Goal: Task Accomplishment & Management: Complete application form

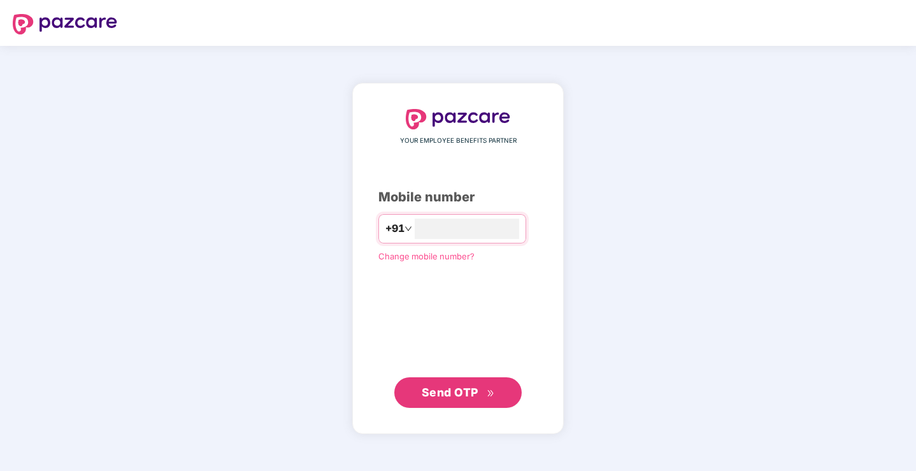
type input "*"
type input "**********"
click at [467, 393] on span "Send OTP" at bounding box center [450, 392] width 57 height 13
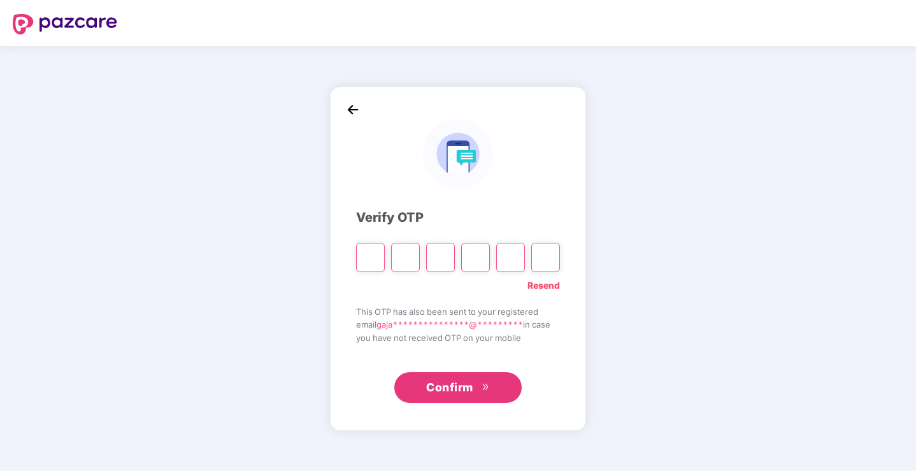
type input "*"
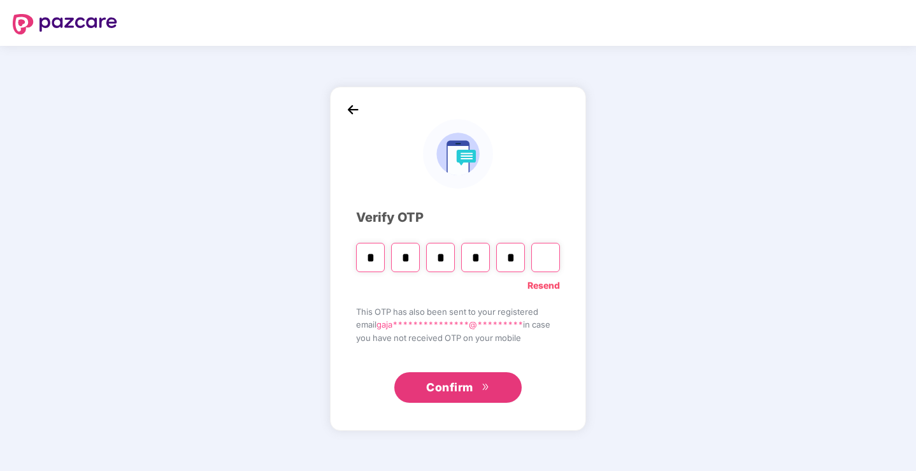
type input "*"
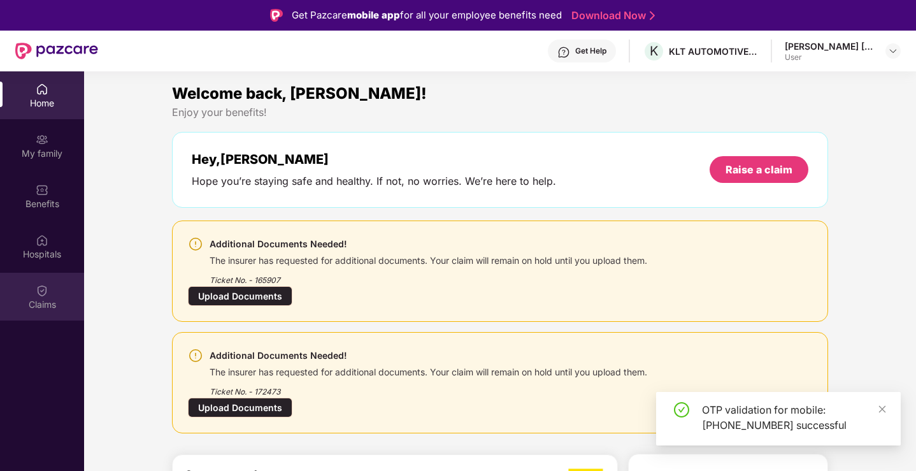
click at [39, 284] on img at bounding box center [42, 290] width 13 height 13
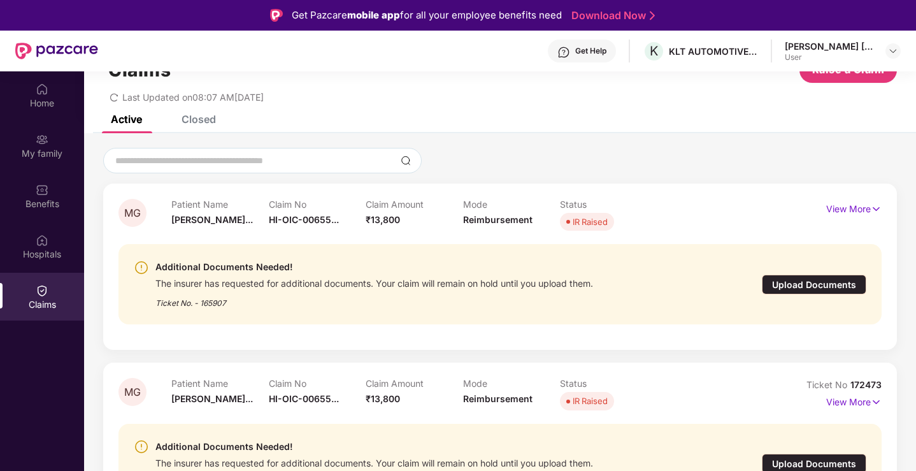
scroll to position [71, 0]
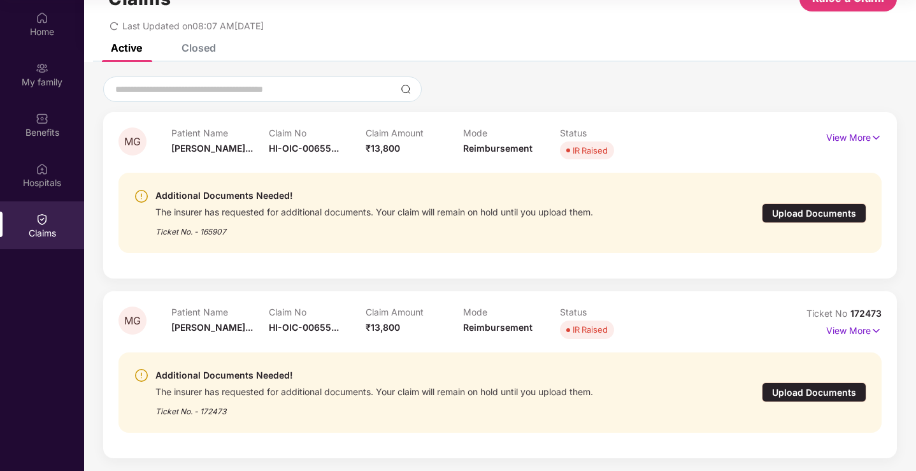
click at [813, 208] on div "Upload Documents" at bounding box center [814, 213] width 105 height 20
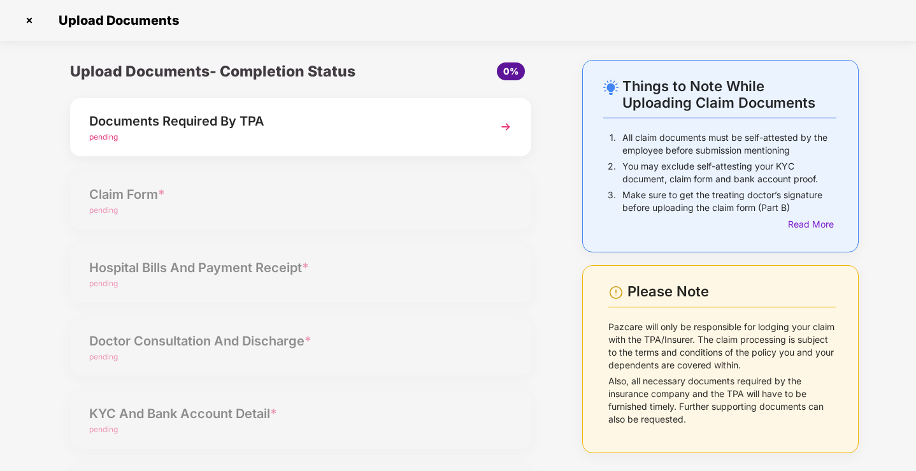
scroll to position [0, 0]
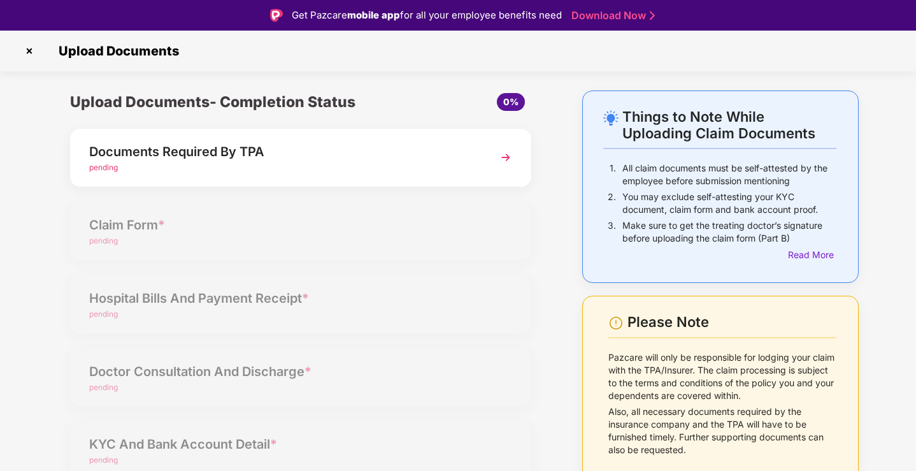
click at [315, 158] on div "Documents Required By TPA" at bounding box center [282, 151] width 387 height 20
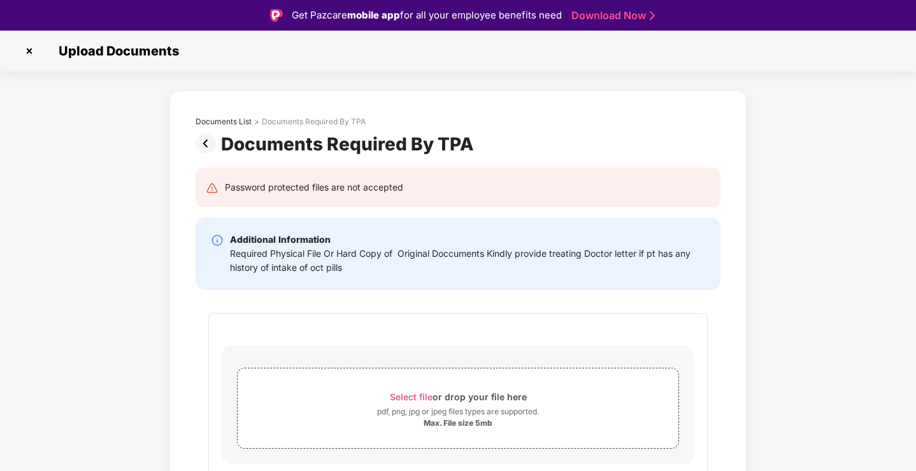
click at [27, 49] on img at bounding box center [29, 51] width 20 height 20
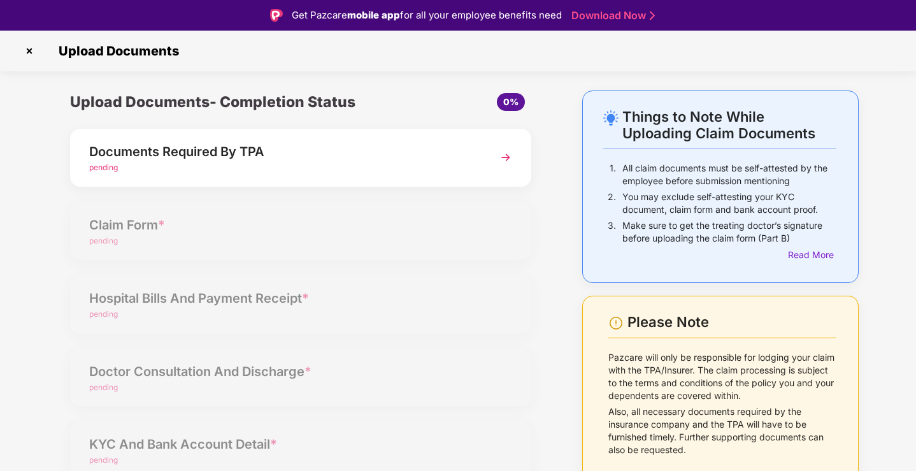
click at [29, 50] on img at bounding box center [29, 51] width 20 height 20
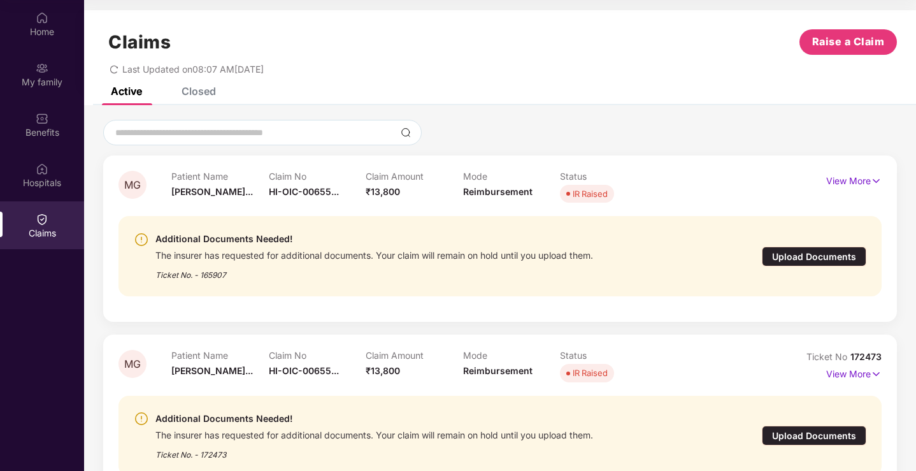
scroll to position [43, 0]
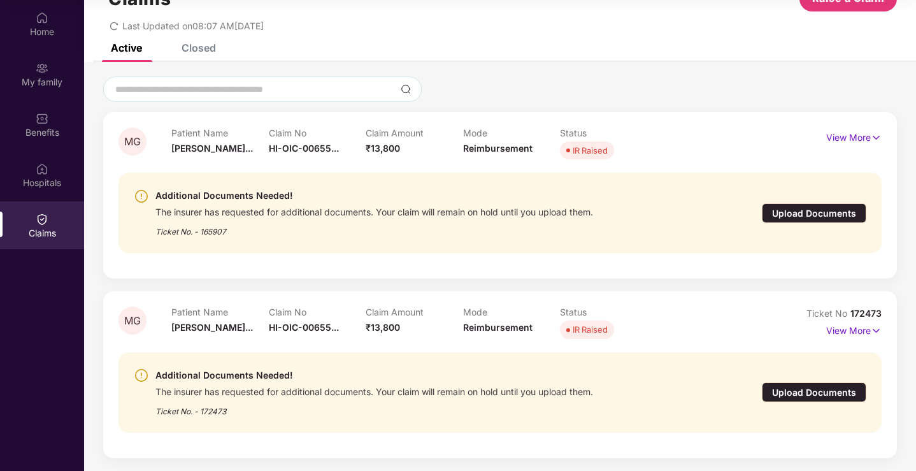
click at [799, 392] on div "Upload Documents" at bounding box center [814, 392] width 105 height 20
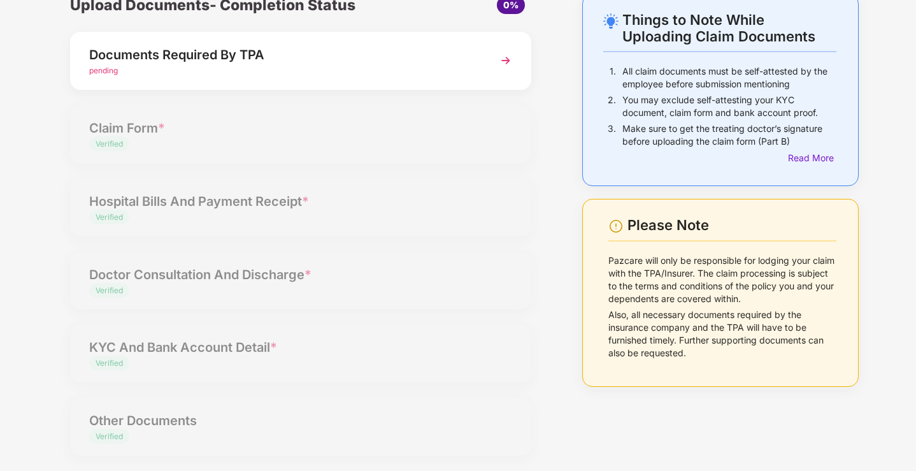
scroll to position [0, 0]
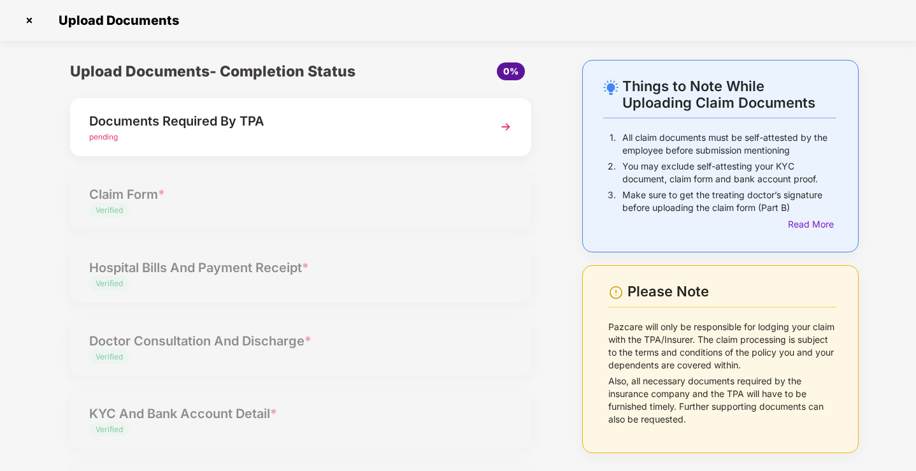
click at [249, 124] on div "Documents Required By TPA" at bounding box center [282, 121] width 387 height 20
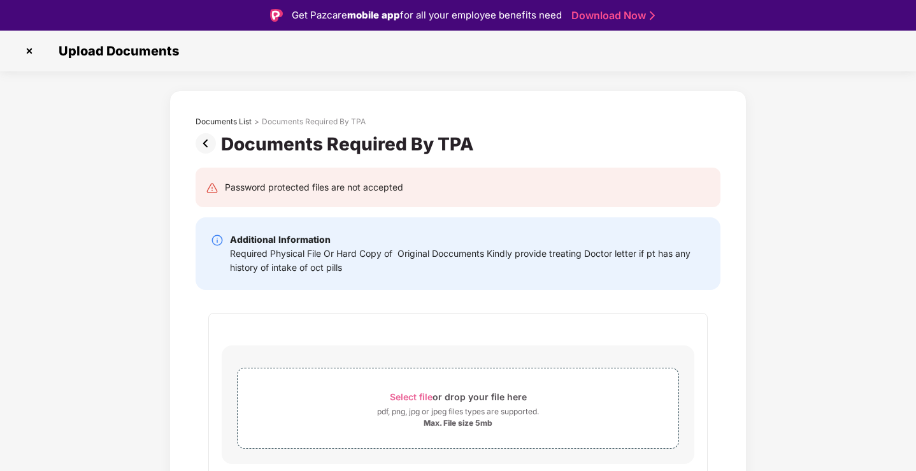
click at [32, 51] on img at bounding box center [29, 51] width 20 height 20
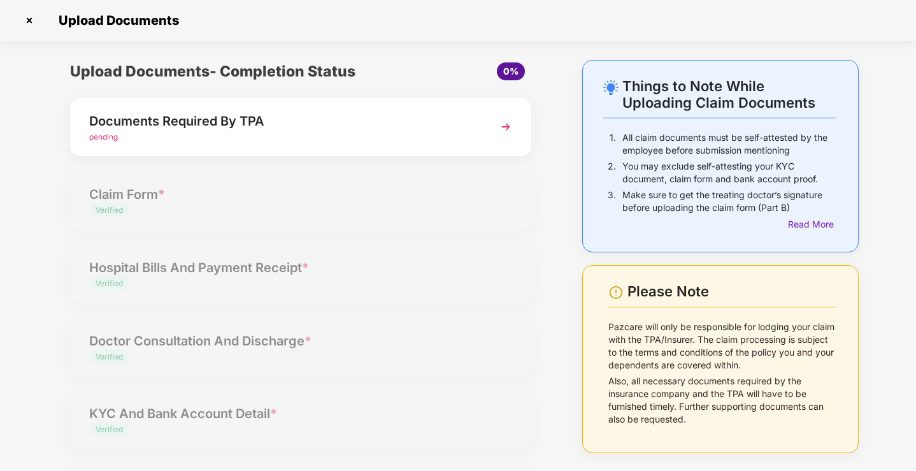
click at [222, 130] on div "Documents Required By TPA" at bounding box center [282, 121] width 387 height 20
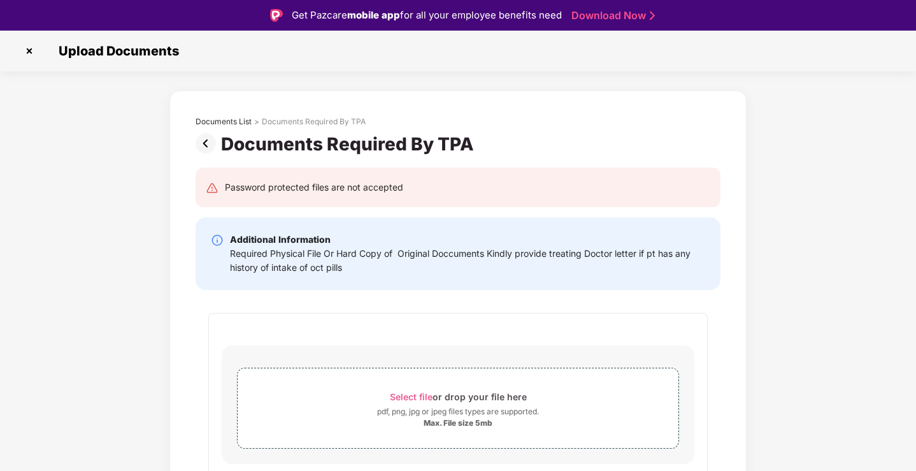
scroll to position [25, 0]
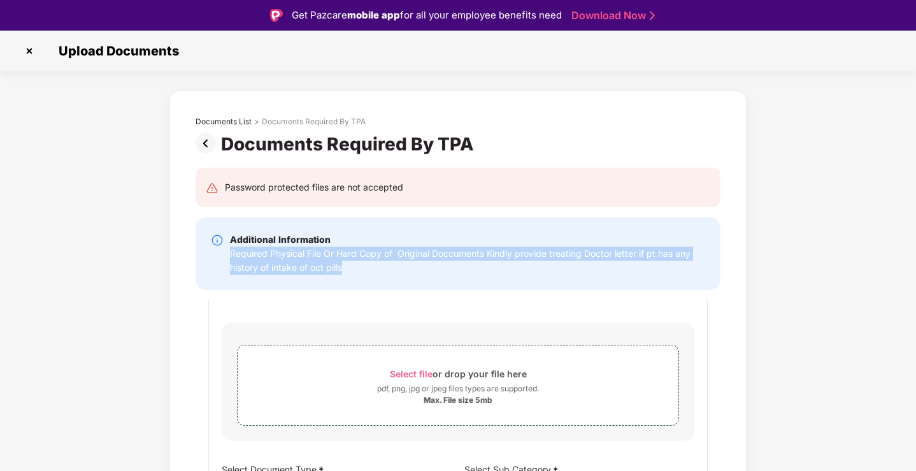
drag, startPoint x: 231, startPoint y: 253, endPoint x: 384, endPoint y: 265, distance: 153.4
click at [384, 265] on div "Required Physical File Or Hard Copy of Original Doccuments Kindly provide treat…" at bounding box center [467, 261] width 475 height 28
copy div "Required Physical File Or Hard Copy of Original Doccuments Kindly provide treat…"
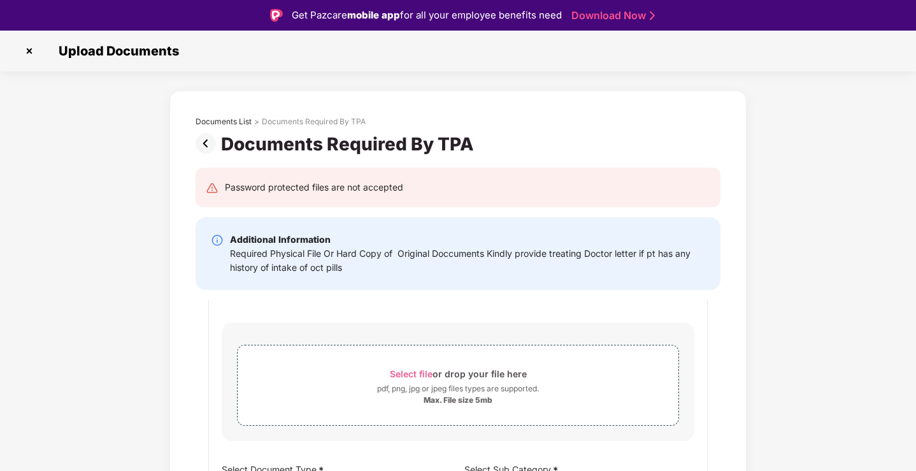
click at [338, 305] on div "**********" at bounding box center [458, 433] width 500 height 287
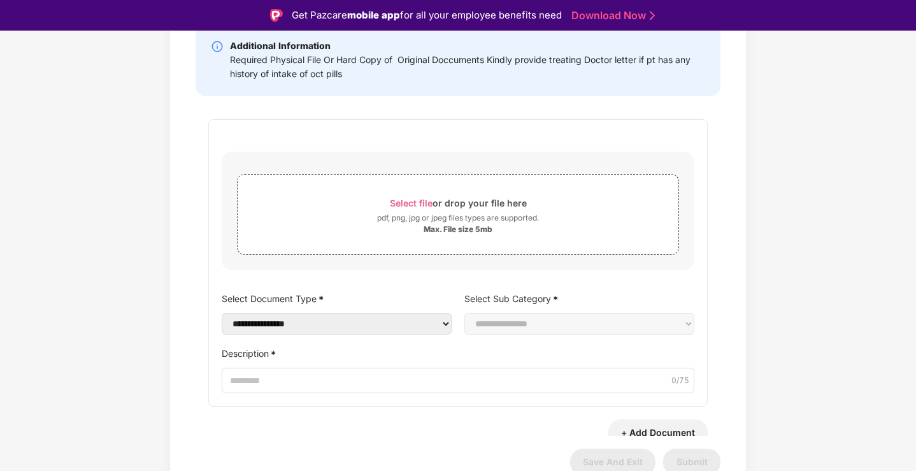
scroll to position [0, 0]
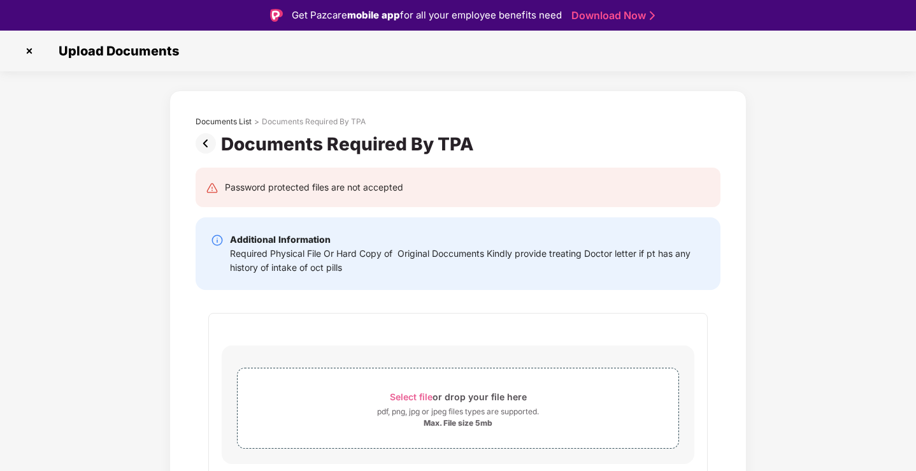
click at [27, 52] on img at bounding box center [29, 51] width 20 height 20
